Goal: Communication & Community: Participate in discussion

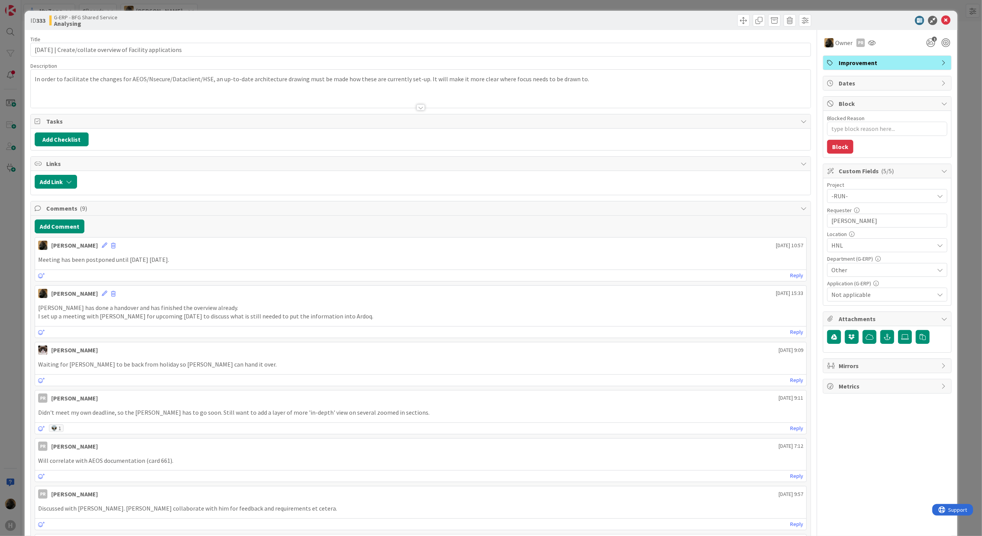
click at [273, 254] on div "[PERSON_NAME] [DATE] 10:57 Meeting has been postponed until [DATE] [DATE]. [DAT…" at bounding box center [421, 259] width 773 height 44
click at [53, 234] on button "Add Comment" at bounding box center [60, 227] width 50 height 14
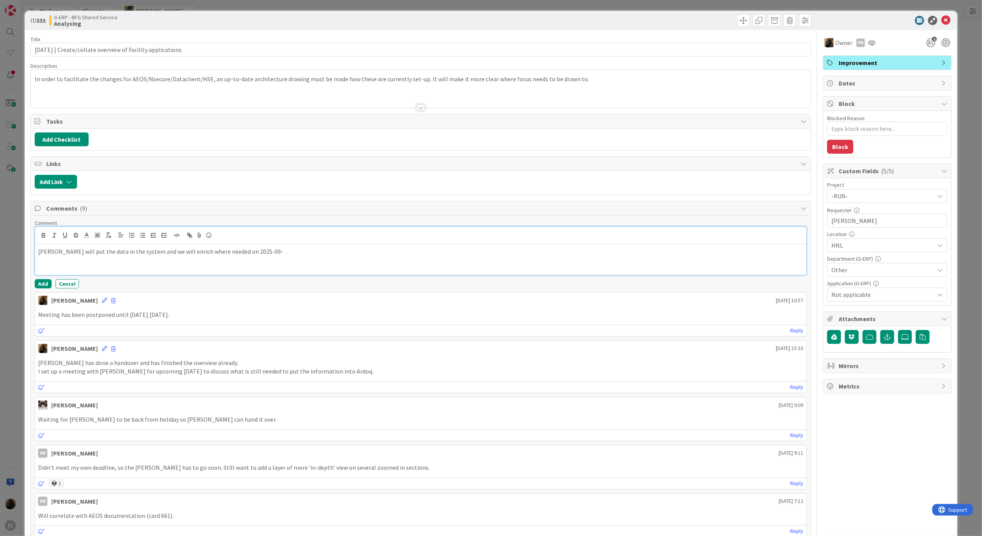
click at [319, 259] on div "[PERSON_NAME] will put the data in the system and we will enrich where needed o…" at bounding box center [421, 259] width 772 height 31
click at [45, 286] on button "Add" at bounding box center [43, 283] width 17 height 9
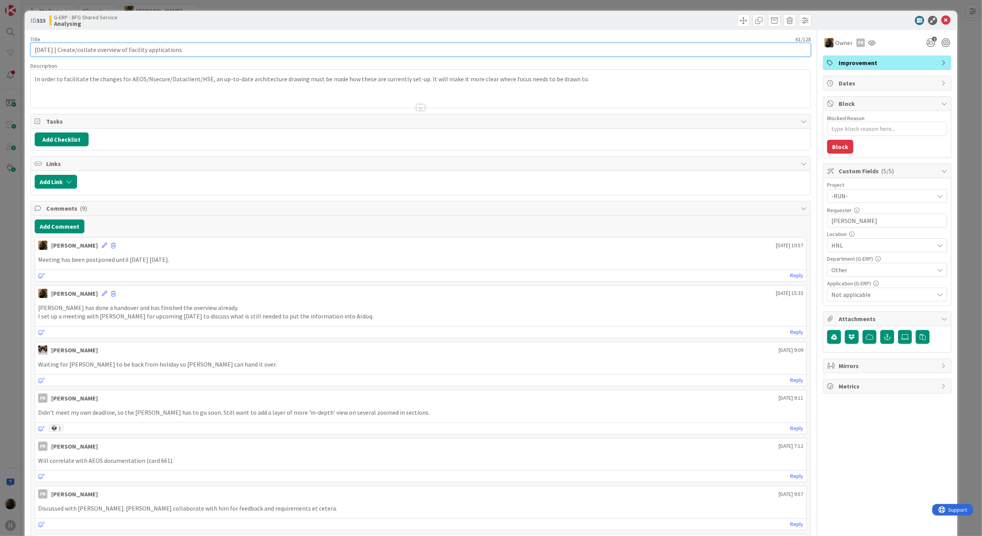
click at [61, 53] on input "[DATE] | Create/collate overview of Facility applications" at bounding box center [420, 50] width 781 height 14
type input "[DATE] | Create/collate overview of Facility applications"
type textarea "x"
type input "[DATE] | Create/collate overview of Facility applications"
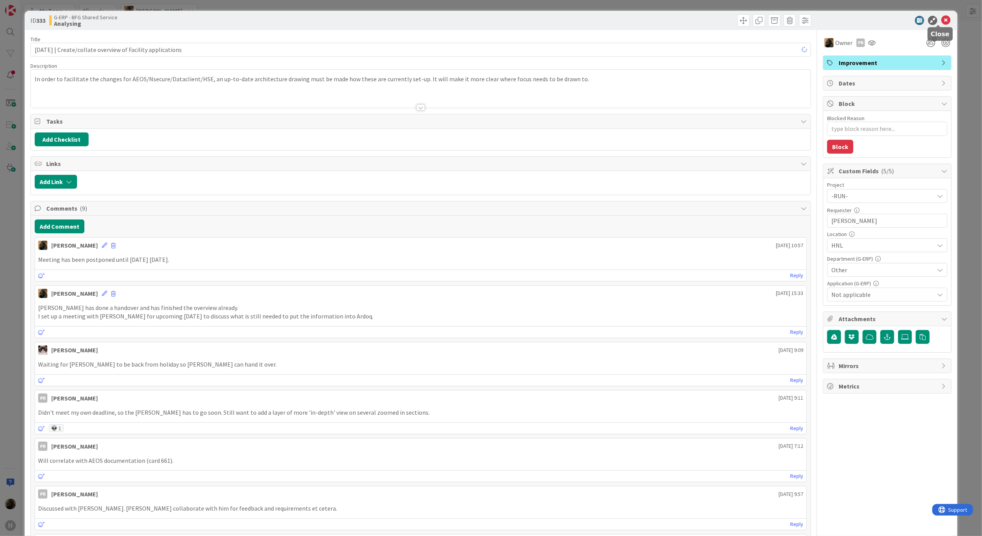
click at [941, 22] on icon at bounding box center [945, 20] width 9 height 9
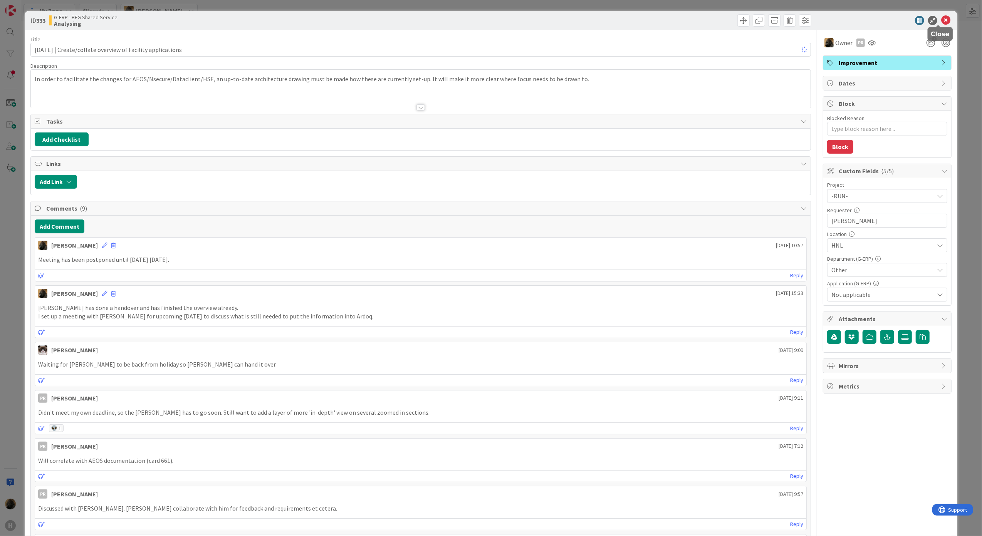
click at [941, 22] on icon at bounding box center [945, 20] width 9 height 9
click at [942, 22] on icon at bounding box center [945, 20] width 9 height 9
click at [621, 88] on div "In order to facilitate the changes for AEOS/Nsecure/Dataclient/HSE, an up-to-da…" at bounding box center [421, 90] width 780 height 35
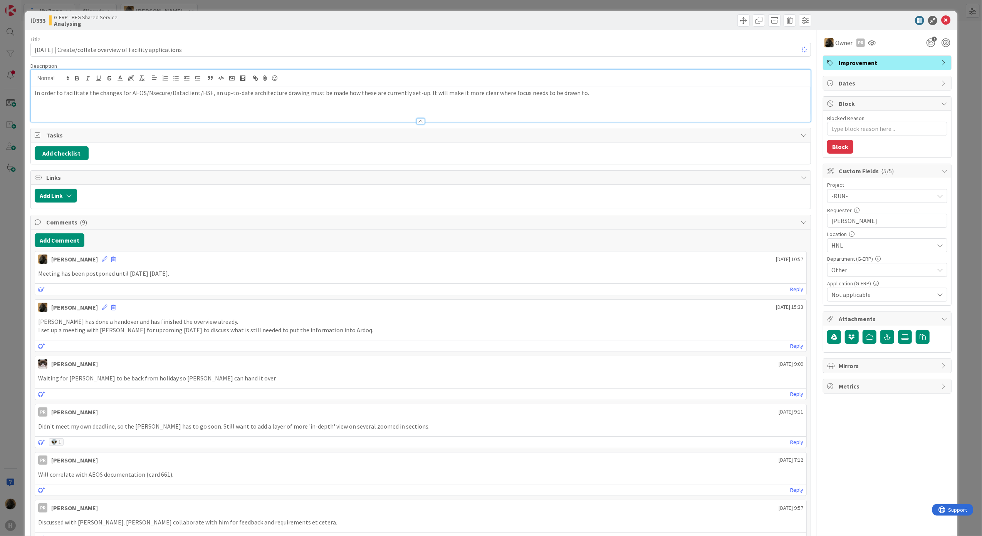
click at [608, 102] on div "In order to facilitate the changes for AEOS/Nsecure/Dataclient/HSE, an up-to-da…" at bounding box center [421, 104] width 780 height 35
click at [604, 116] on div at bounding box center [421, 118] width 780 height 8
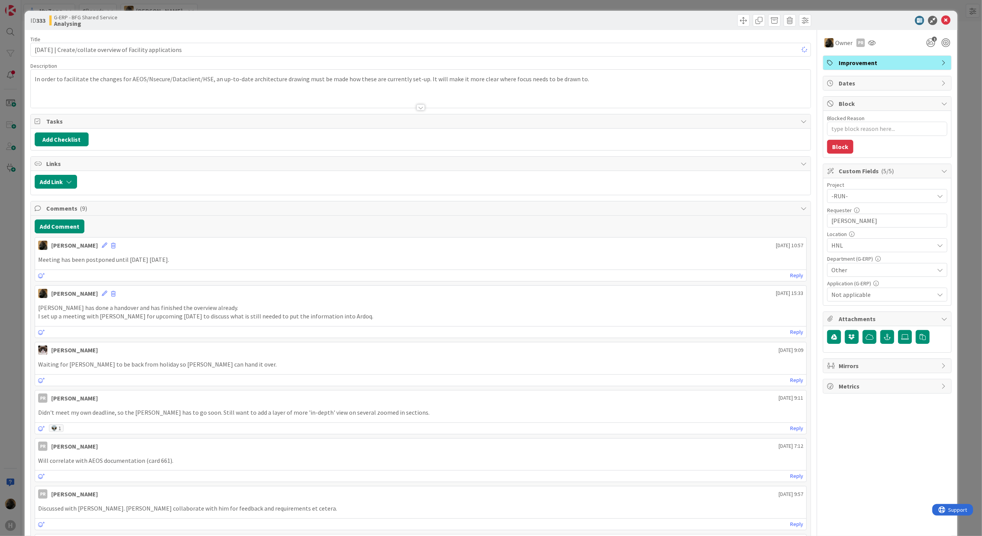
click at [602, 106] on div at bounding box center [421, 98] width 780 height 20
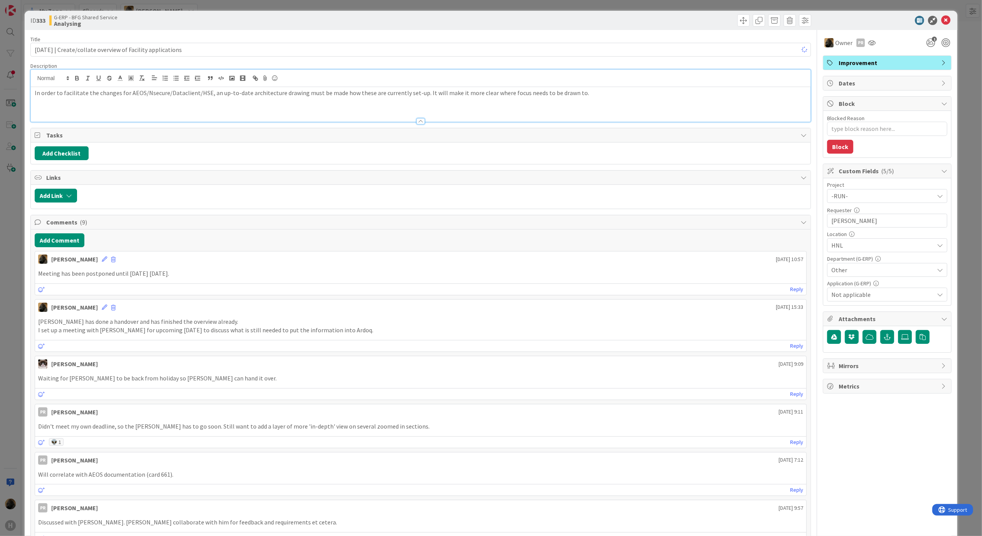
click at [417, 122] on div at bounding box center [421, 121] width 8 height 6
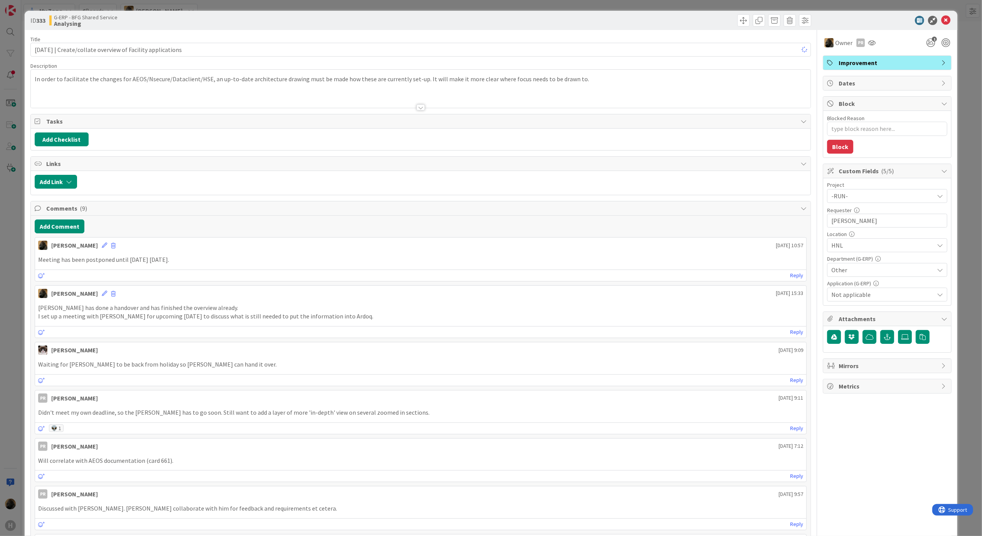
click at [418, 115] on div "Tasks" at bounding box center [421, 121] width 780 height 14
type textarea "x"
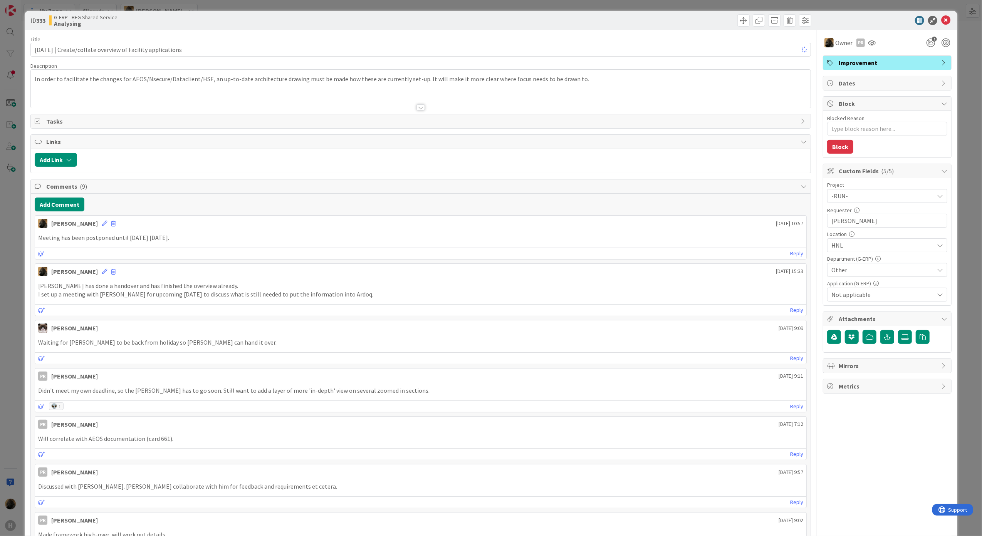
click at [418, 108] on div at bounding box center [421, 107] width 8 height 6
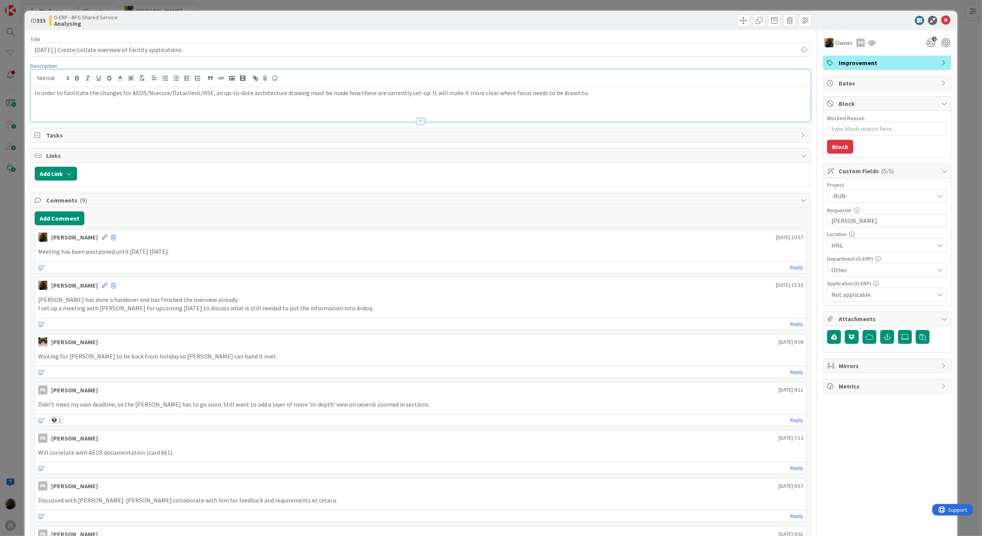
click at [418, 121] on div at bounding box center [421, 121] width 8 height 6
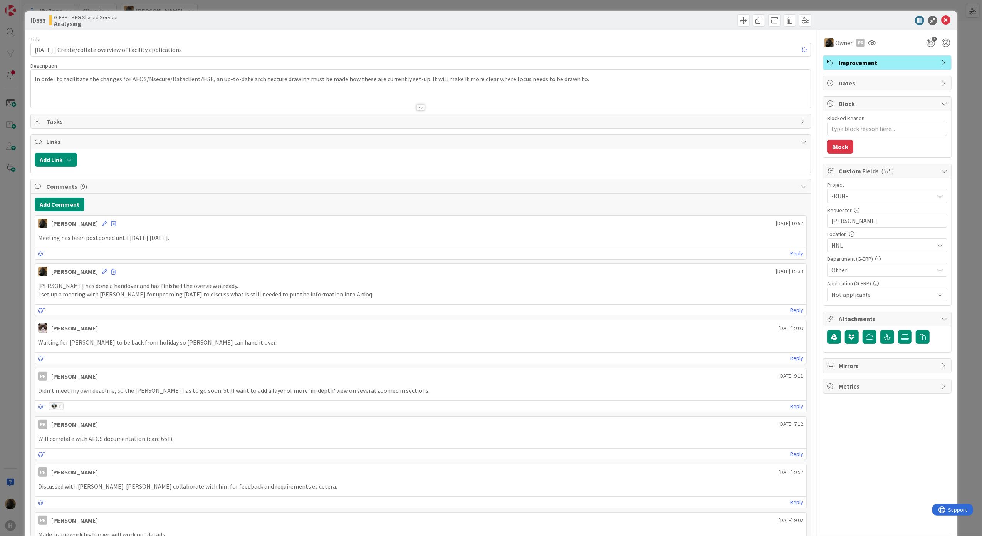
type textarea "x"
click at [63, 51] on input "[DATE] | Create/collate overview of Facility applications" at bounding box center [420, 50] width 781 height 14
type input "2025-09-24 | Create/collate overview of Facility applications"
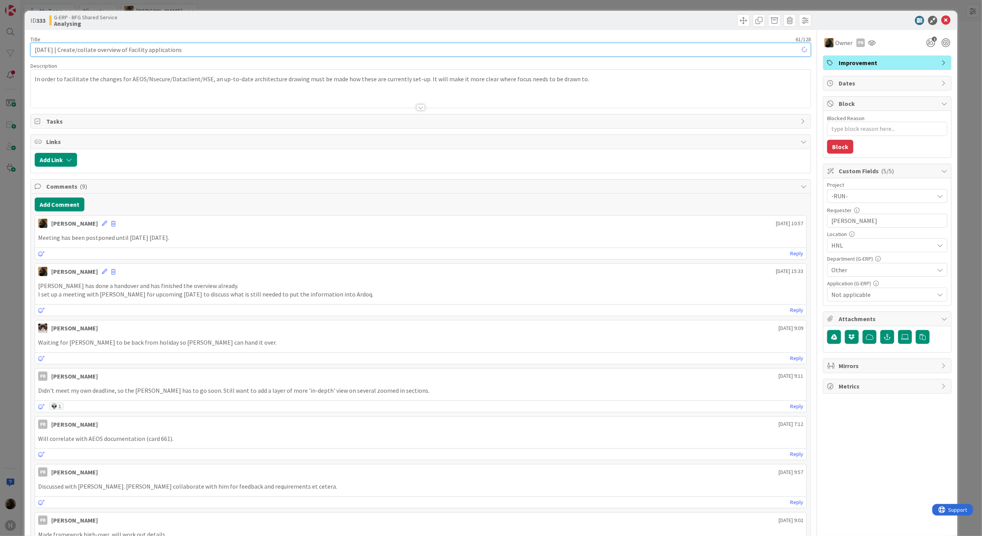
type textarea "x"
type input "2025-09-24 | Create/collate overview of Facility applications"
click at [64, 203] on button "Add Comment" at bounding box center [60, 205] width 50 height 14
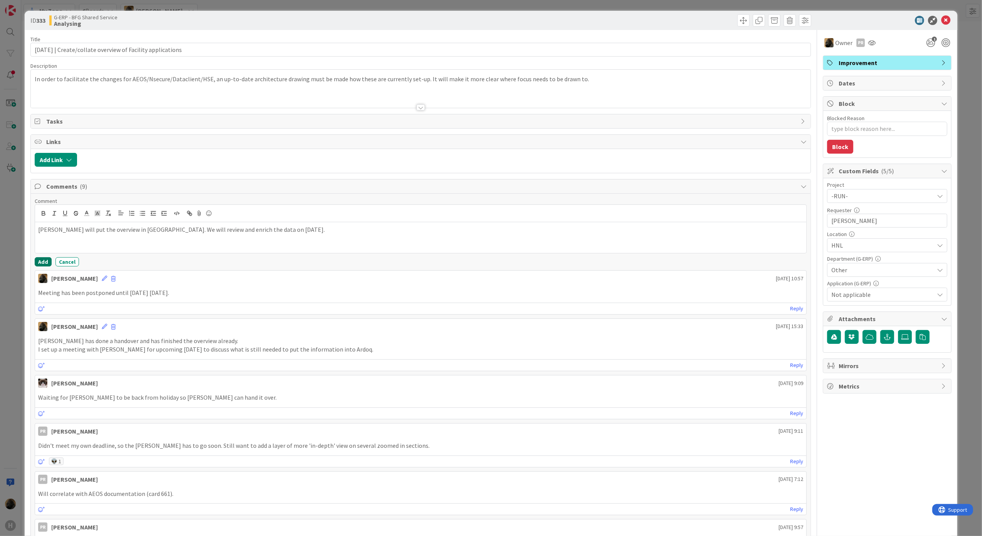
click at [39, 263] on button "Add" at bounding box center [43, 261] width 17 height 9
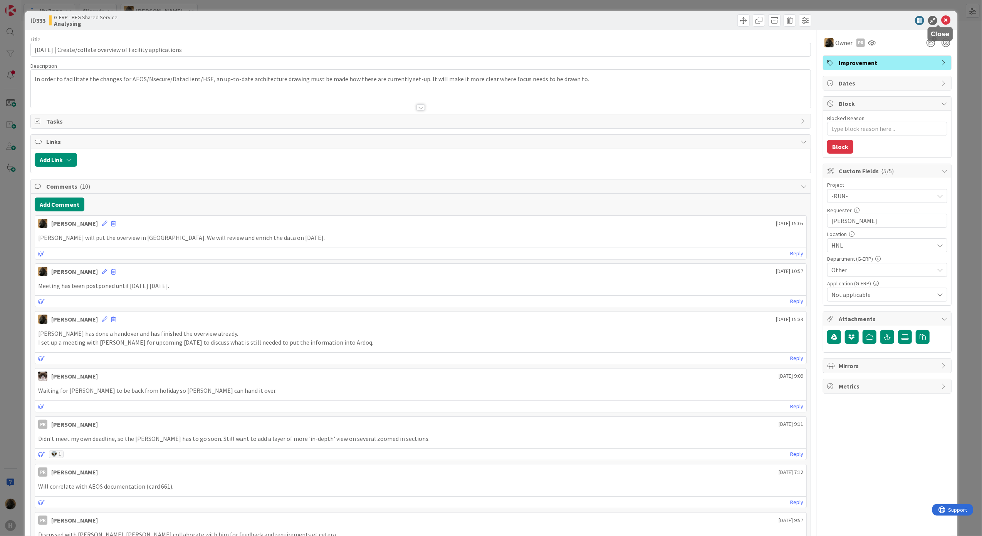
click at [941, 18] on icon at bounding box center [945, 20] width 9 height 9
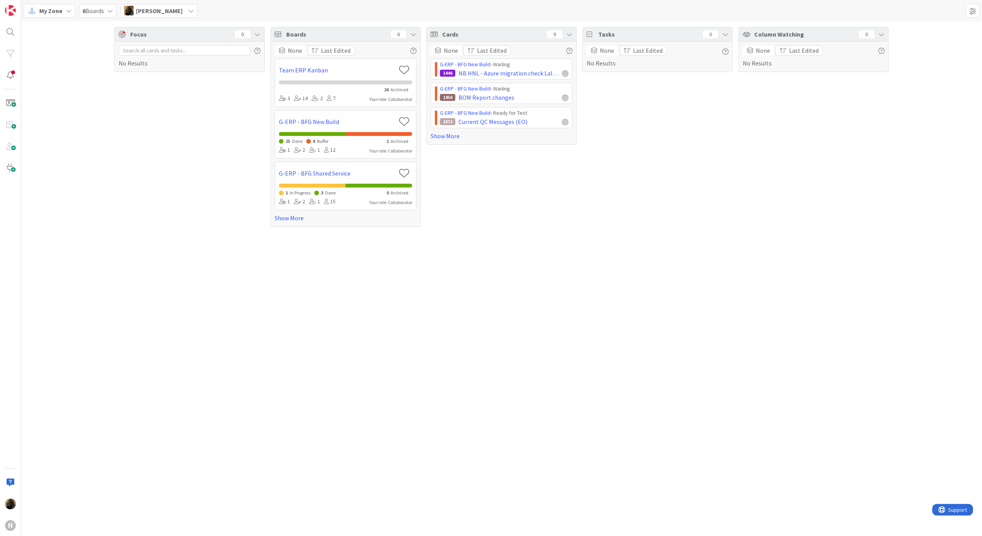
click at [179, 305] on div "Focus 0 No Results Boards 6 None Last Edited Team ERP Kanban 26 Archived 3 14 2…" at bounding box center [501, 278] width 961 height 515
click at [449, 139] on link "Show More" at bounding box center [502, 135] width 142 height 9
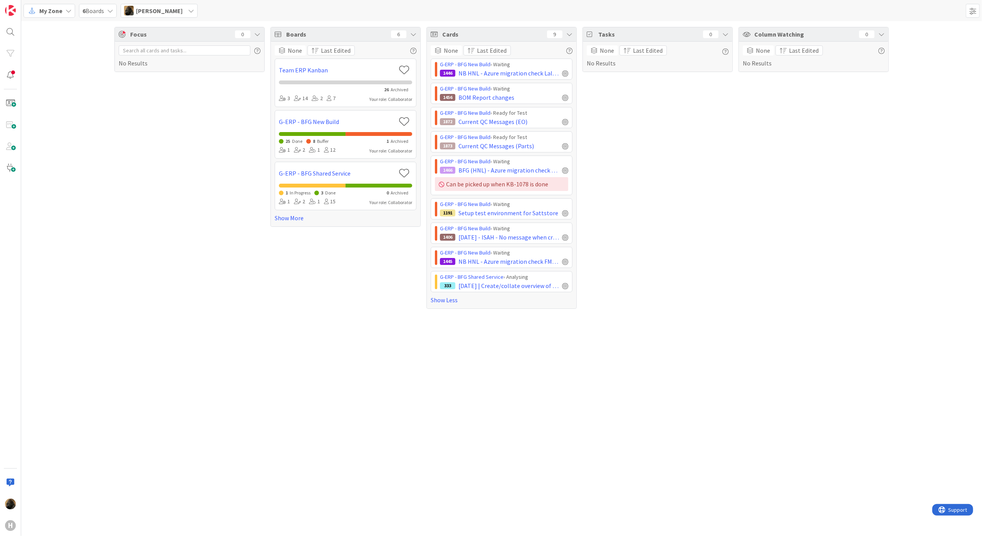
click at [221, 357] on div "Focus 0 No Results Boards 6 None Last Edited Team ERP Kanban 26 Archived 3 14 2…" at bounding box center [501, 278] width 961 height 515
click at [528, 262] on span "NB HNL - Azure migration check FMS DEV/TST/ACC/PRD" at bounding box center [509, 261] width 101 height 9
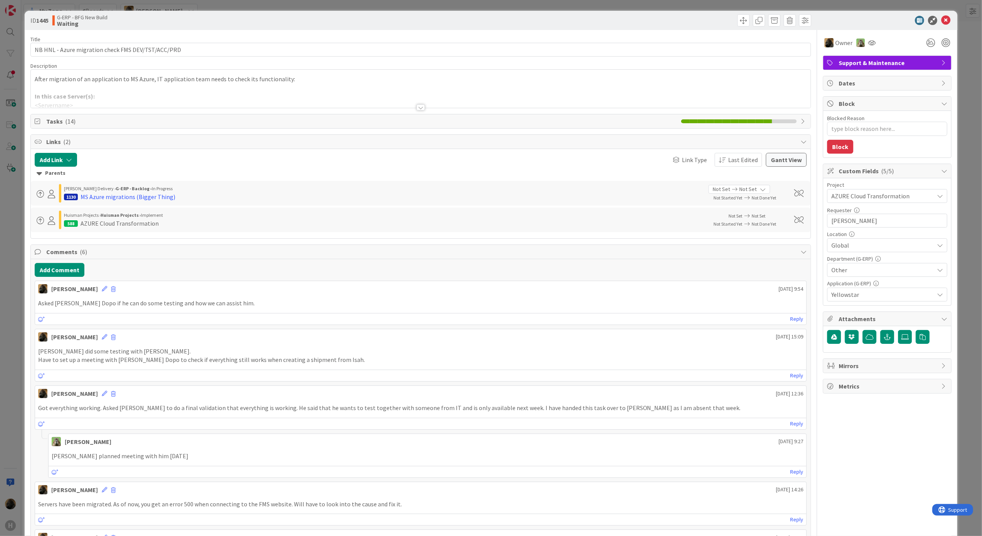
type textarea "x"
click at [76, 273] on button "Add Comment" at bounding box center [60, 270] width 50 height 14
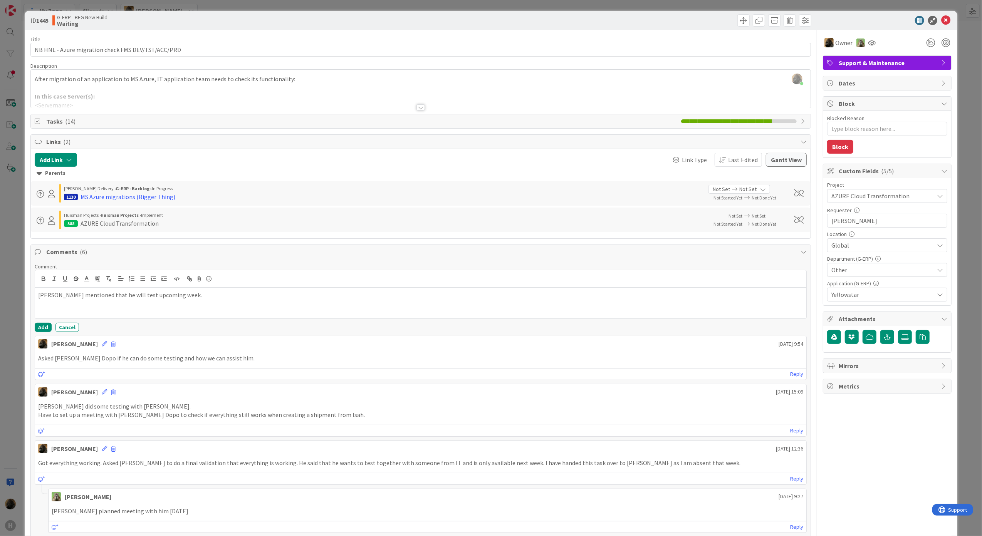
click at [34, 327] on div "Comment Dennis mentioned that he will test upcoming week. Add Cancel Noah Dezai…" at bounding box center [421, 446] width 780 height 374
click at [40, 325] on button "Add" at bounding box center [43, 327] width 17 height 9
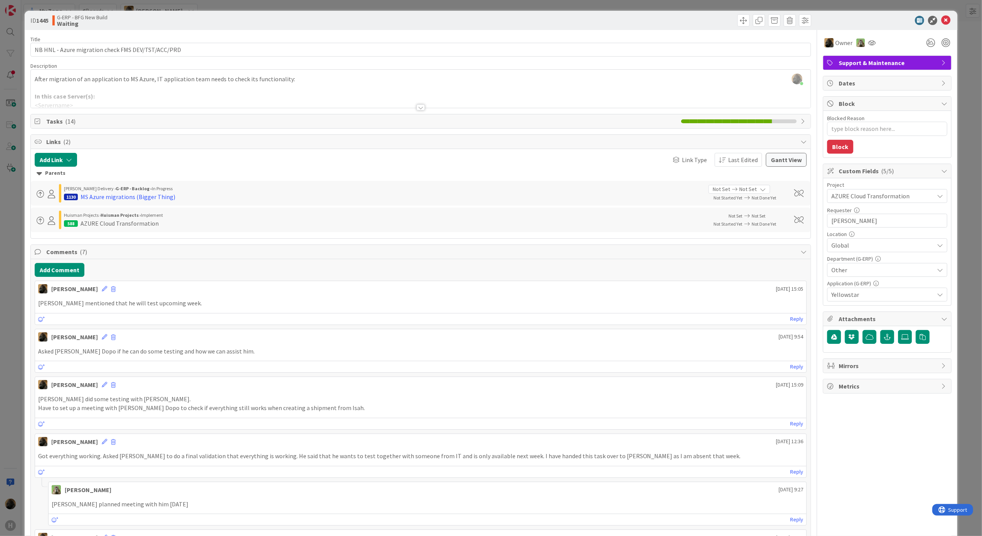
drag, startPoint x: 40, startPoint y: 325, endPoint x: 34, endPoint y: 329, distance: 7.1
click at [34, 329] on div "Add Comment Noah Dezaire September 17 2025 15:05 Dennis mentioned that he will …" at bounding box center [421, 442] width 780 height 367
click at [10, 315] on div "ID 1445 G-ERP - BFG New Build Waiting Title 50 / 128 NB HNL - Azure migration c…" at bounding box center [491, 268] width 982 height 536
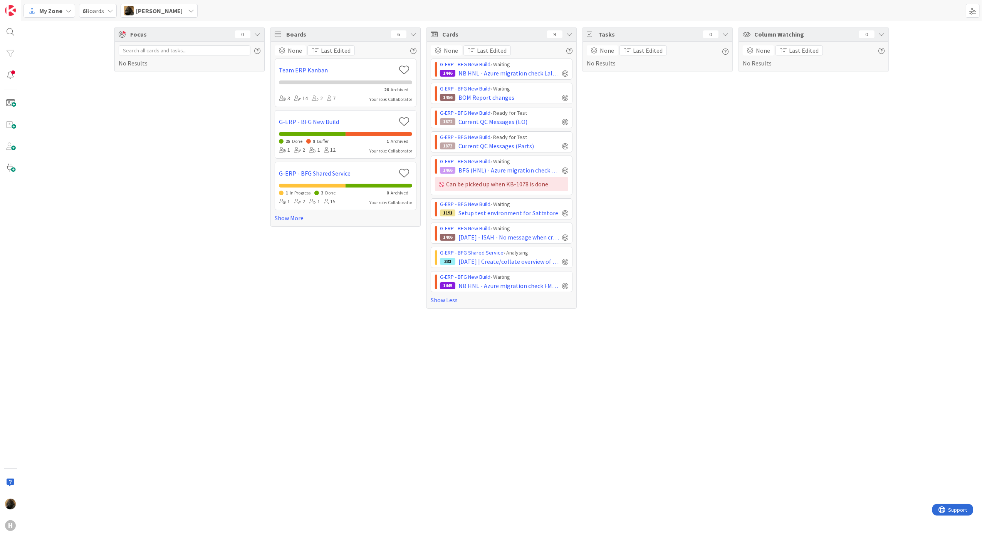
click at [375, 347] on div "Focus 0 No Results Boards 6 None Last Edited Team ERP Kanban 26 Archived 3 14 2…" at bounding box center [501, 278] width 961 height 515
click at [660, 223] on div "Tasks 0 None Last Edited No Results" at bounding box center [658, 168] width 150 height 282
click at [631, 135] on div "Tasks 0 None Last Edited No Results" at bounding box center [658, 168] width 150 height 282
click at [489, 125] on span "Current QC Messages (EO)" at bounding box center [493, 121] width 69 height 9
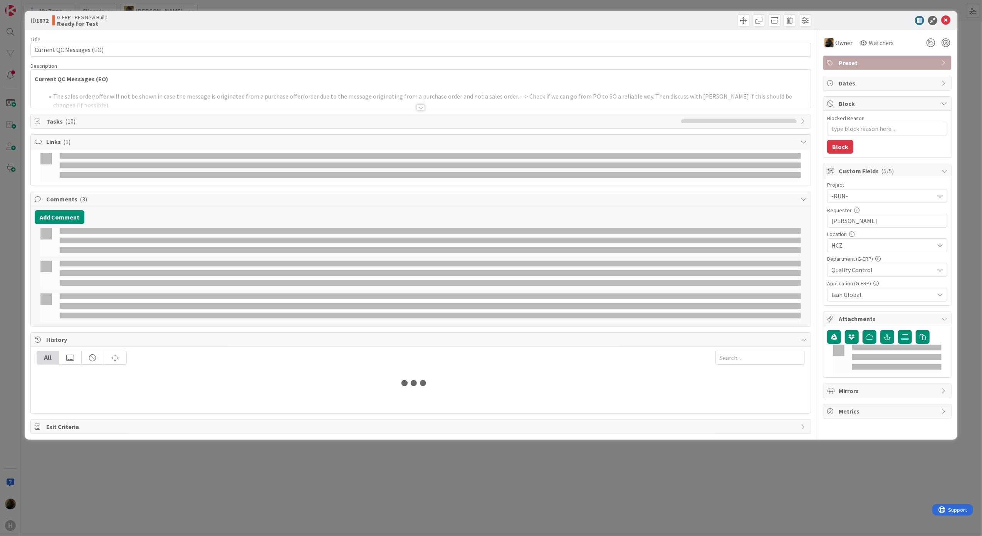
type textarea "x"
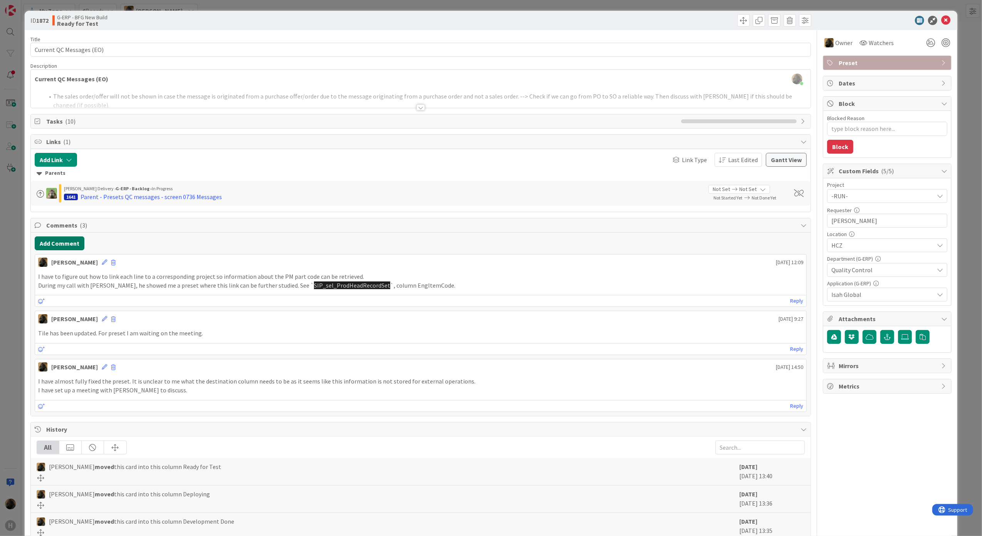
click at [80, 249] on button "Add Comment" at bounding box center [60, 244] width 50 height 14
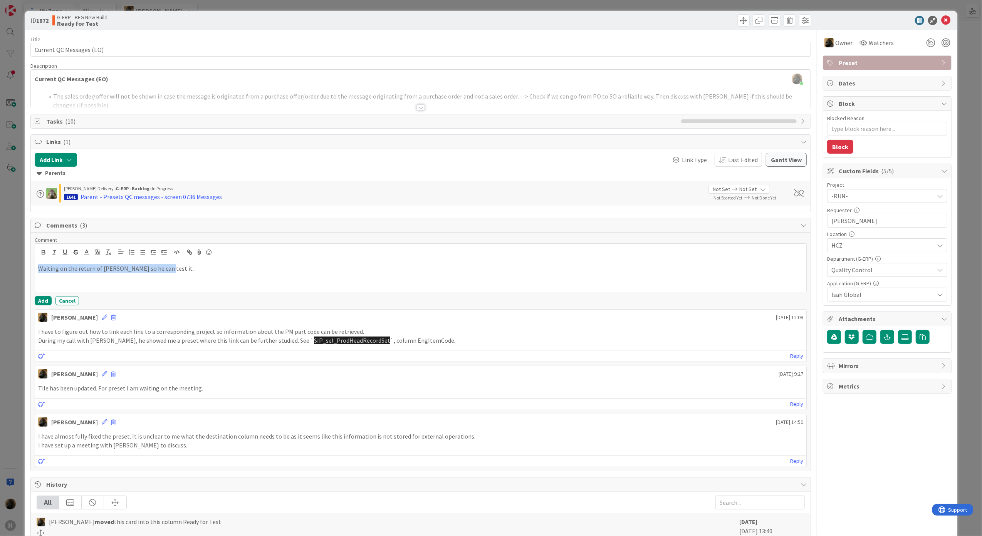
copy p "Waiting on the return of Karel so he can test it."
click at [44, 300] on button "Add" at bounding box center [43, 300] width 17 height 9
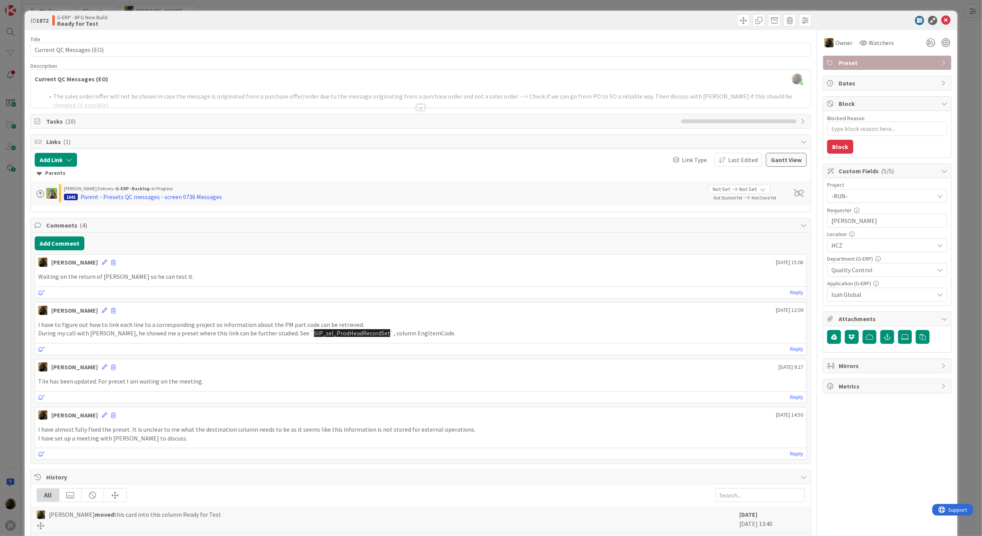
click at [5, 291] on div "ID 1872 G-ERP - BFG New Build Ready for Test Title 24 / 128 Current QC Messages…" at bounding box center [491, 268] width 982 height 536
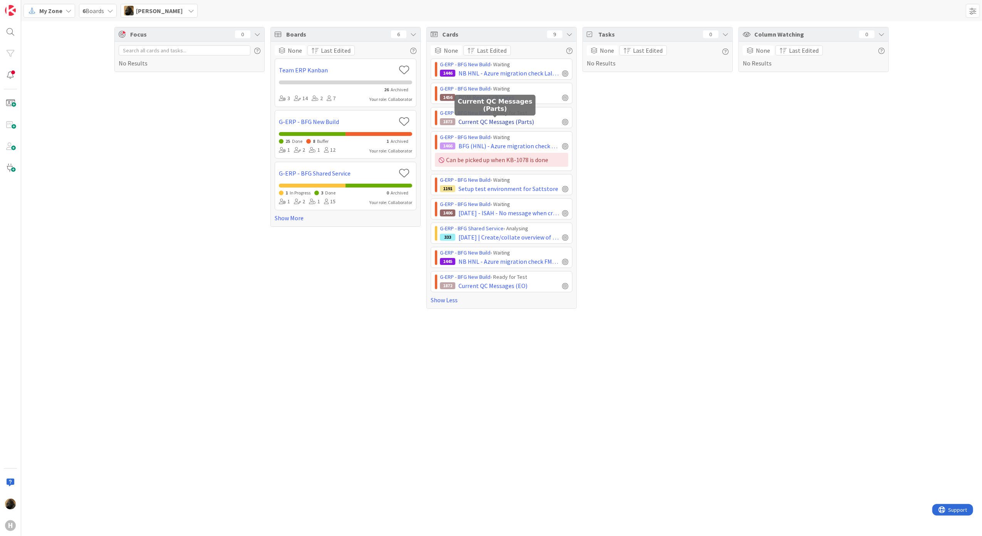
click at [505, 126] on span "Current QC Messages (Parts)" at bounding box center [497, 121] width 76 height 9
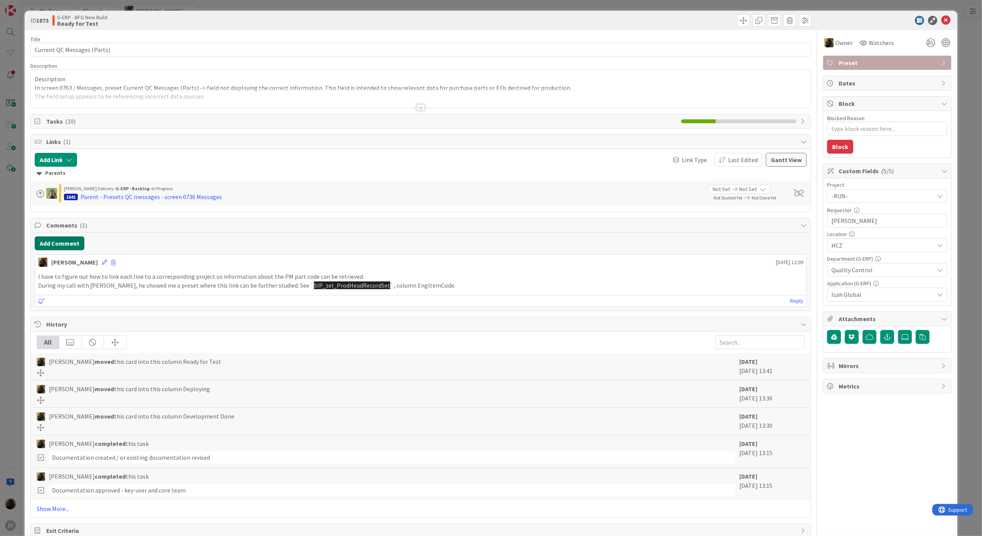
click at [55, 250] on button "Add Comment" at bounding box center [60, 244] width 50 height 14
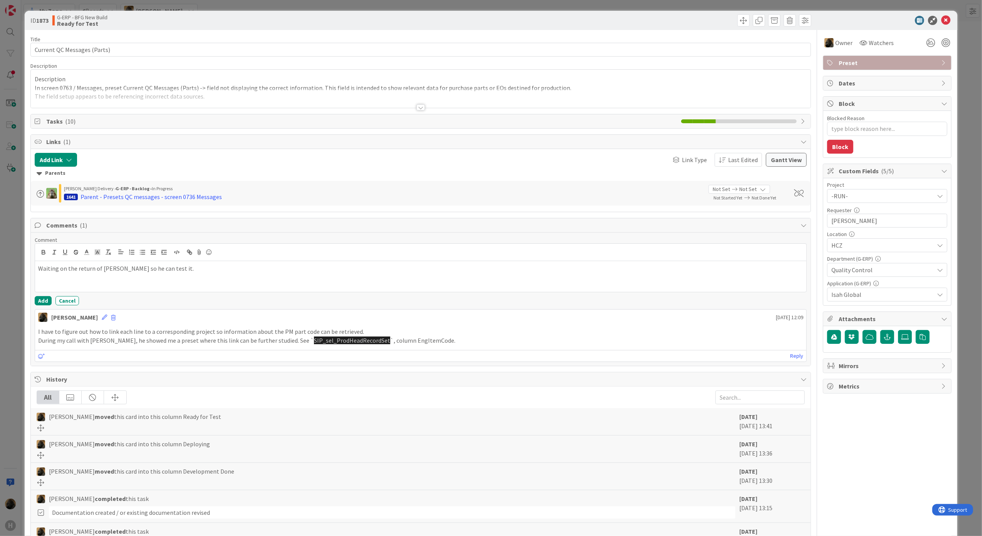
click at [41, 298] on div "Comment Waiting on the return of Karel so he can test it. Add Cancel" at bounding box center [421, 271] width 773 height 69
click at [41, 302] on button "Add" at bounding box center [43, 300] width 17 height 9
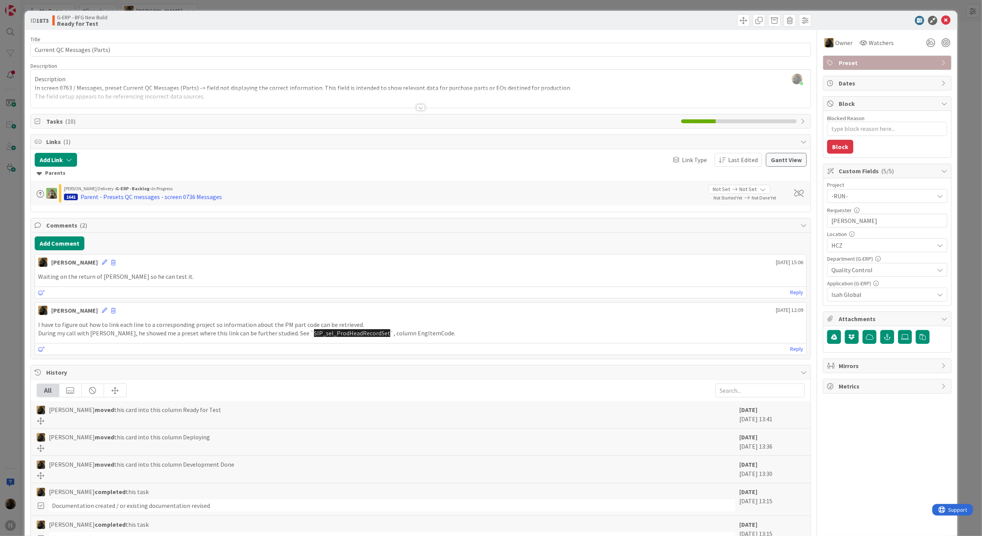
click at [14, 282] on div "ID 1873 G-ERP - BFG New Build Ready for Test Title 27 / 128 Current QC Messages…" at bounding box center [491, 268] width 982 height 536
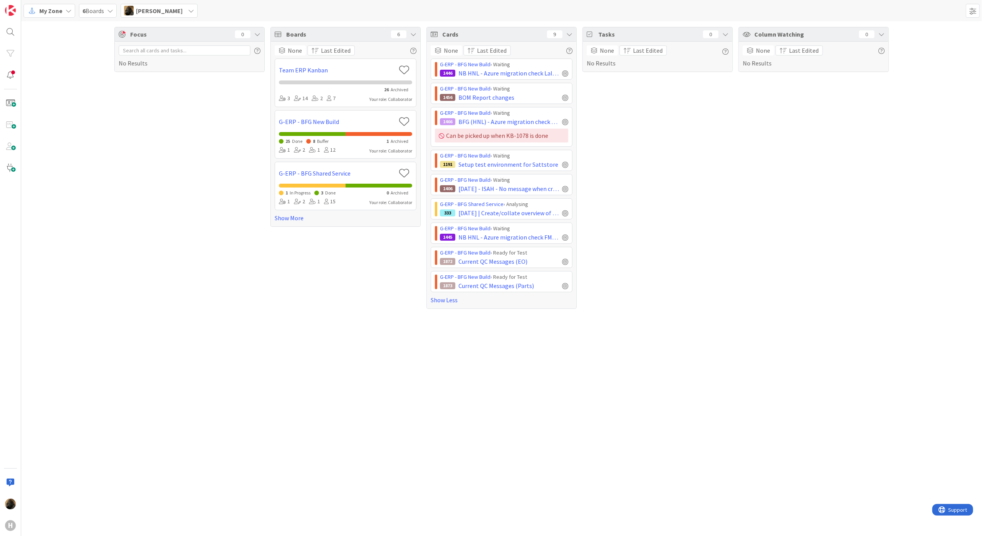
click at [196, 279] on div "Focus 0 No Results" at bounding box center [189, 168] width 150 height 282
click at [506, 125] on span "BFG (HNL) - Azure migration check ISAH LOCAL DEV/TST/ACC" at bounding box center [509, 121] width 101 height 9
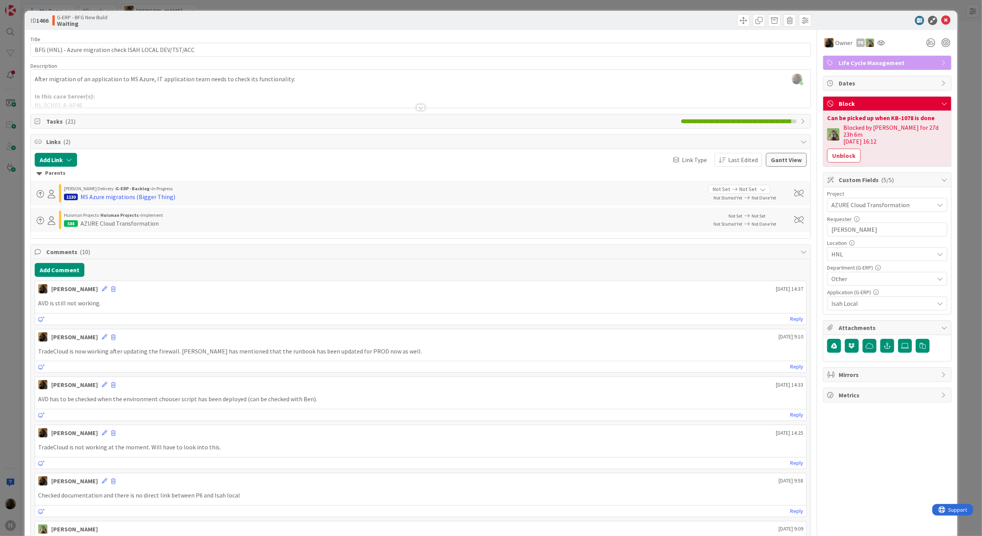
drag, startPoint x: 21, startPoint y: 319, endPoint x: 7, endPoint y: 365, distance: 47.9
click at [7, 365] on div "ID 1466 G-ERP - BFG New Build Waiting Title 56 / 128 BFG (HNL) - Azure migratio…" at bounding box center [491, 268] width 982 height 536
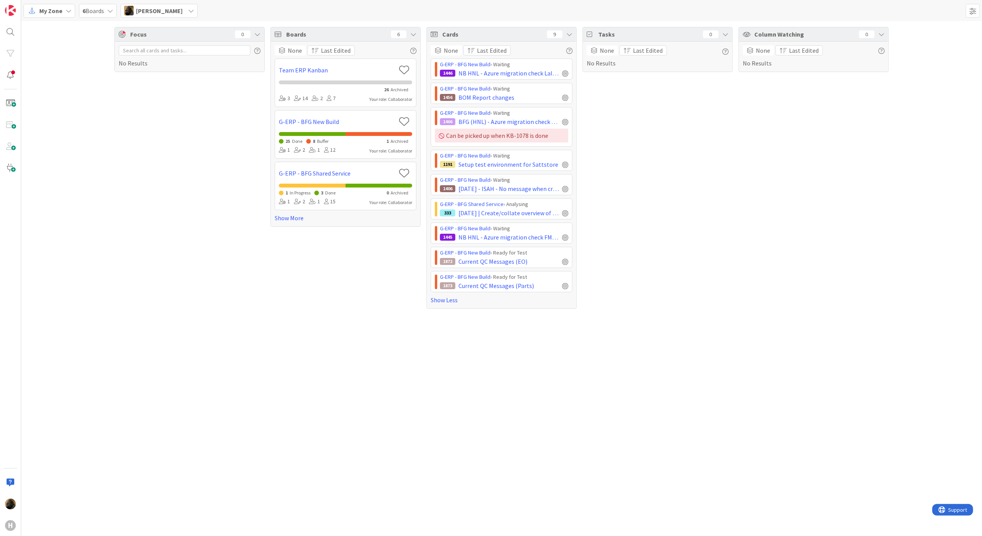
click at [346, 327] on div "Focus 0 No Results Boards 6 None Last Edited Team ERP Kanban 26 Archived 3 14 2…" at bounding box center [501, 278] width 961 height 515
click at [294, 224] on div "None Last Edited Team ERP Kanban 26 Archived 3 14 2 7 Your role: Collaborator G…" at bounding box center [346, 134] width 150 height 185
click at [277, 220] on link "Show More" at bounding box center [346, 217] width 142 height 9
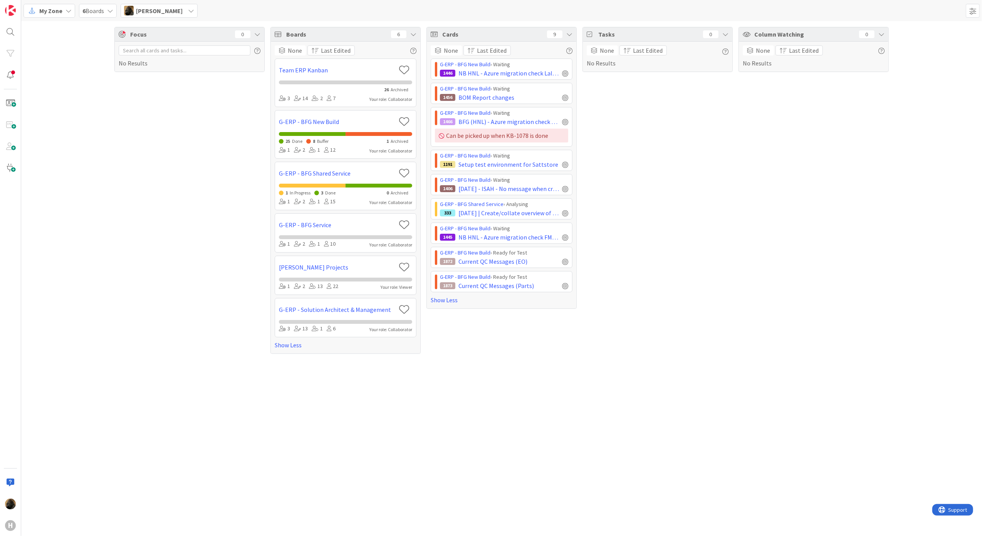
click at [105, 212] on div "Focus 0 No Results Boards 6 None Last Edited Team ERP Kanban 26 Archived 3 14 2…" at bounding box center [501, 190] width 961 height 339
click at [189, 239] on div "Focus 0 No Results" at bounding box center [189, 190] width 150 height 327
click at [139, 430] on div "Focus 0 No Results Boards 6 None Last Edited Team ERP Kanban 26 Archived 3 14 2…" at bounding box center [501, 278] width 961 height 515
click at [163, 319] on div "Focus 0 No Results" at bounding box center [189, 190] width 150 height 327
click at [502, 166] on span "Setup test environment for Sattstore" at bounding box center [509, 164] width 100 height 9
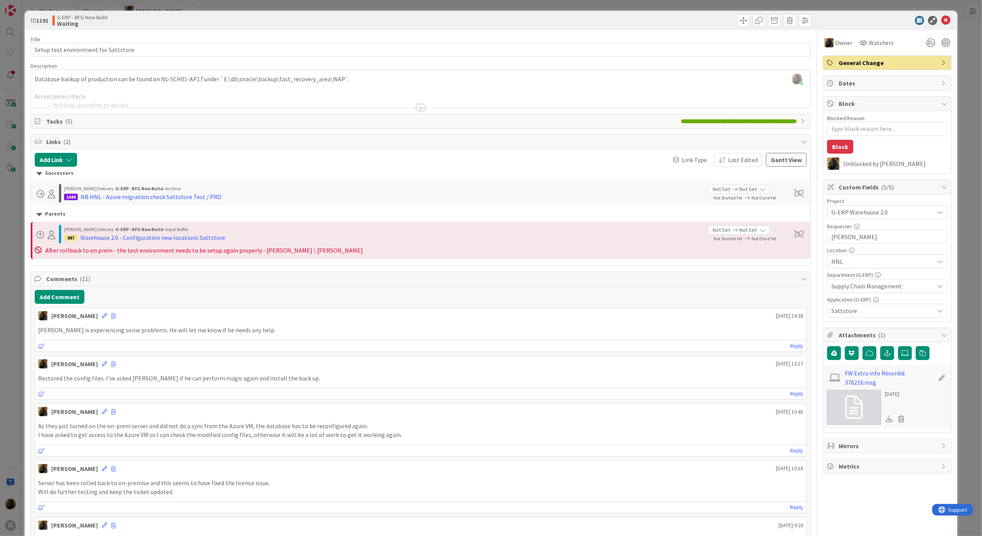
click at [417, 111] on div at bounding box center [421, 107] width 8 height 6
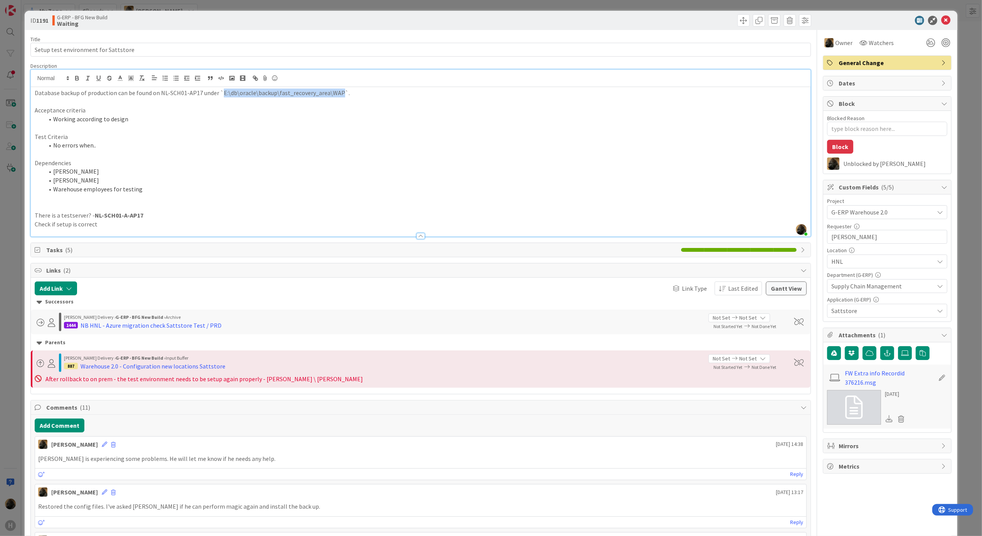
drag, startPoint x: 338, startPoint y: 95, endPoint x: 221, endPoint y: 96, distance: 117.1
click at [221, 96] on p "Database backup of production can be found on NL-SCH01-AP17 under `E:\db\oracle…" at bounding box center [421, 93] width 773 height 9
copy p "E:\db\oracle\backup\fast_recovery_area\WAP"
type textarea "x"
